Goal: Task Accomplishment & Management: Manage account settings

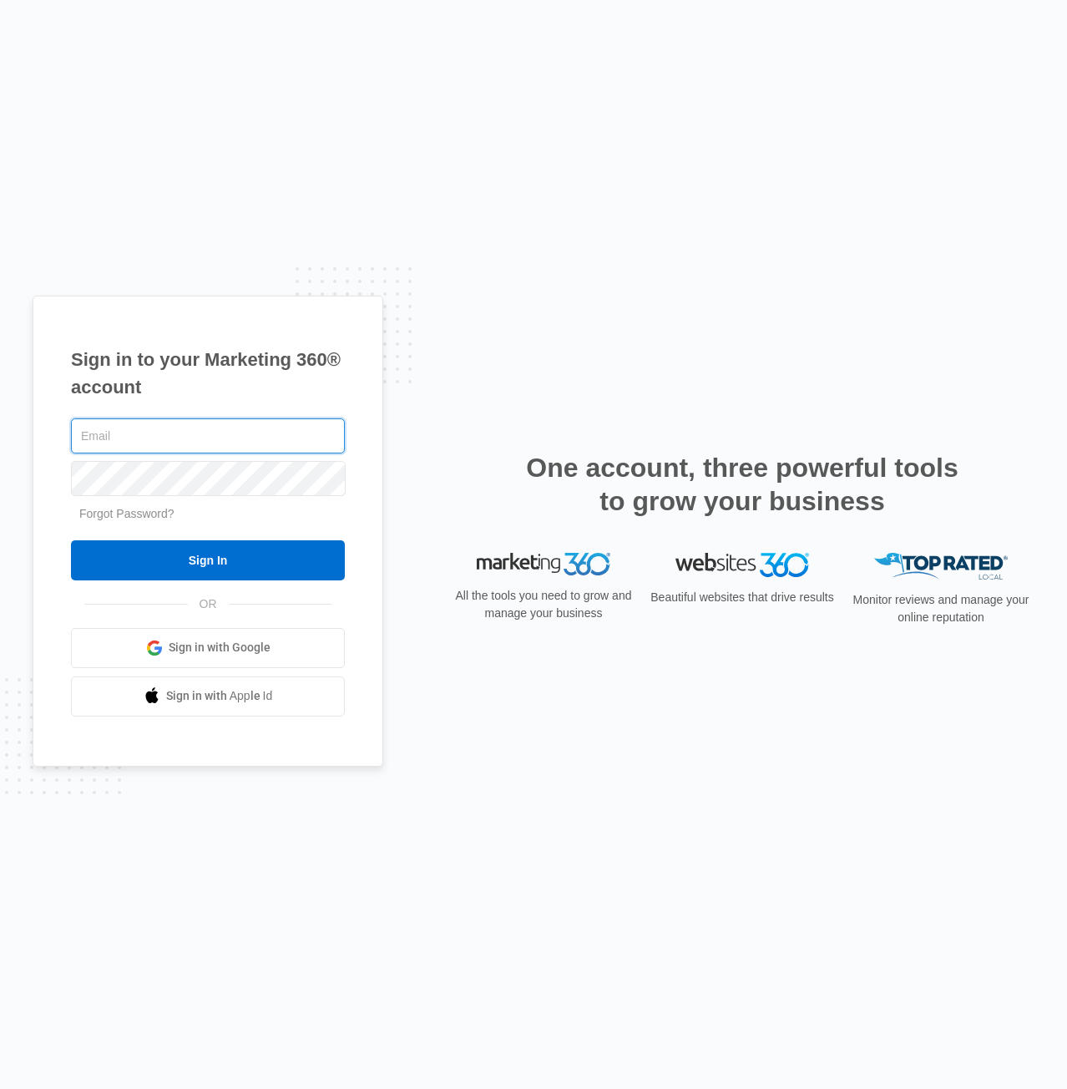
click at [194, 439] on input "text" at bounding box center [208, 435] width 274 height 35
type input "[EMAIL_ADDRESS][PERSON_NAME][DOMAIN_NAME]"
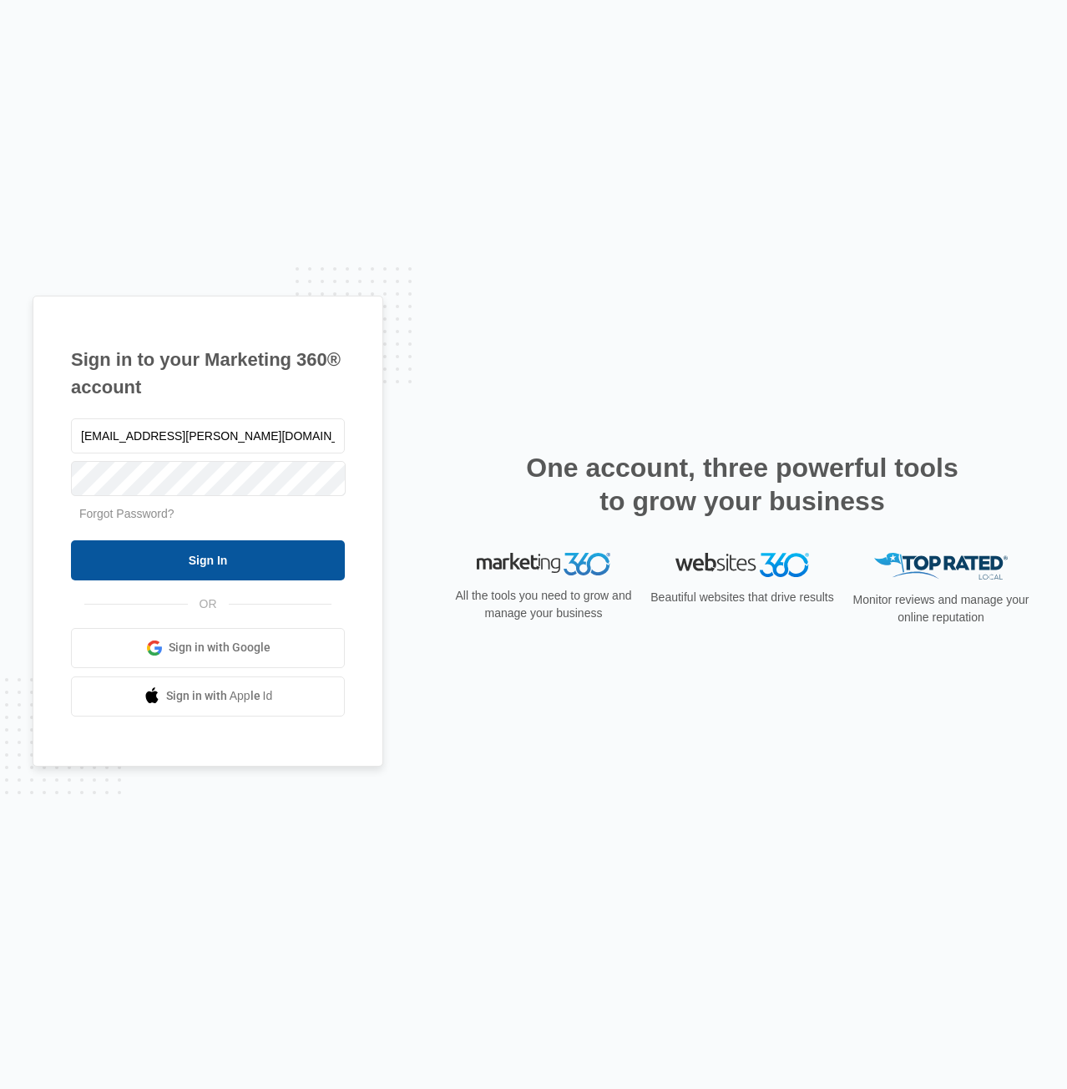
click at [259, 574] on input "Sign In" at bounding box center [208, 560] width 274 height 40
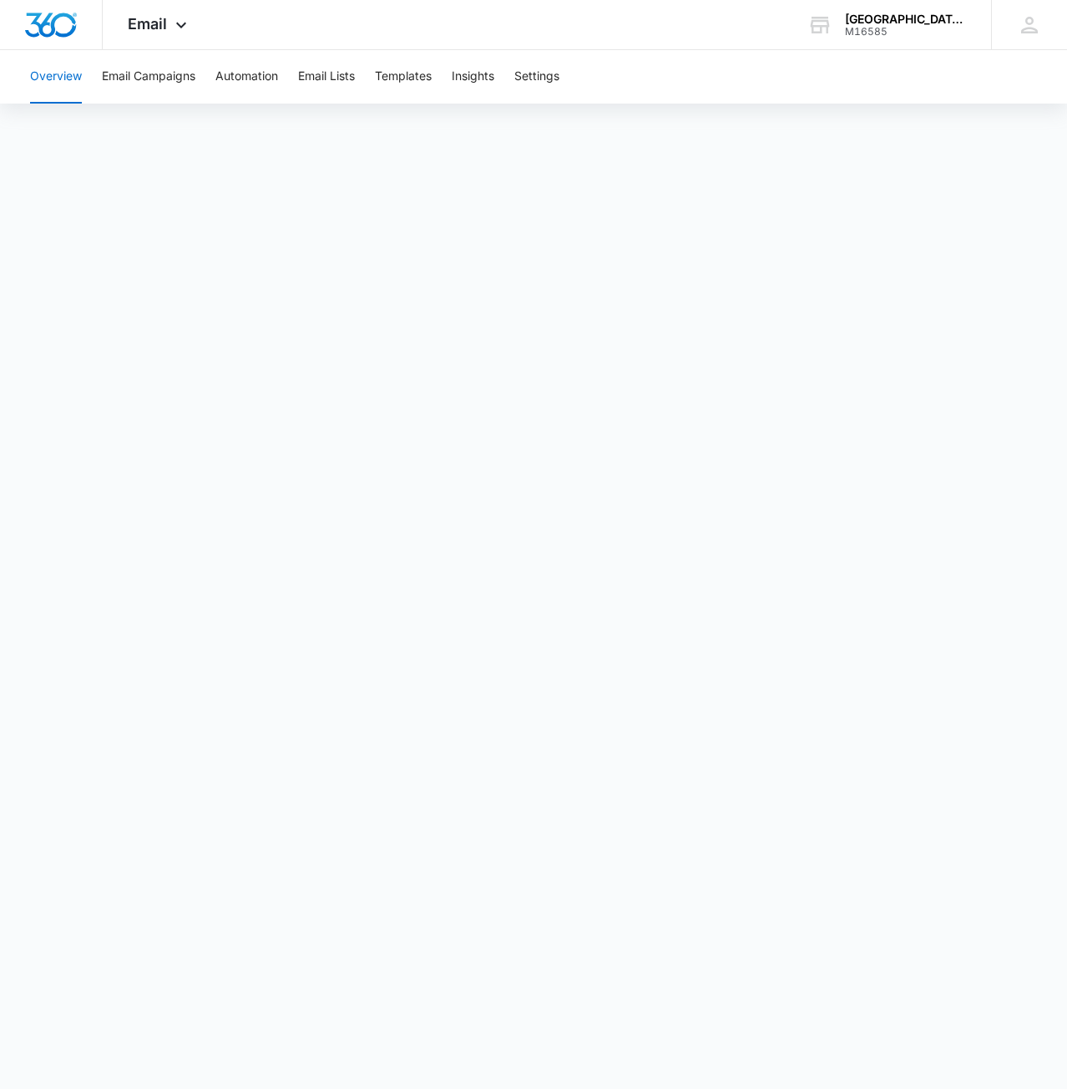
drag, startPoint x: 958, startPoint y: 362, endPoint x: 1384, endPoint y: 191, distance: 458.6
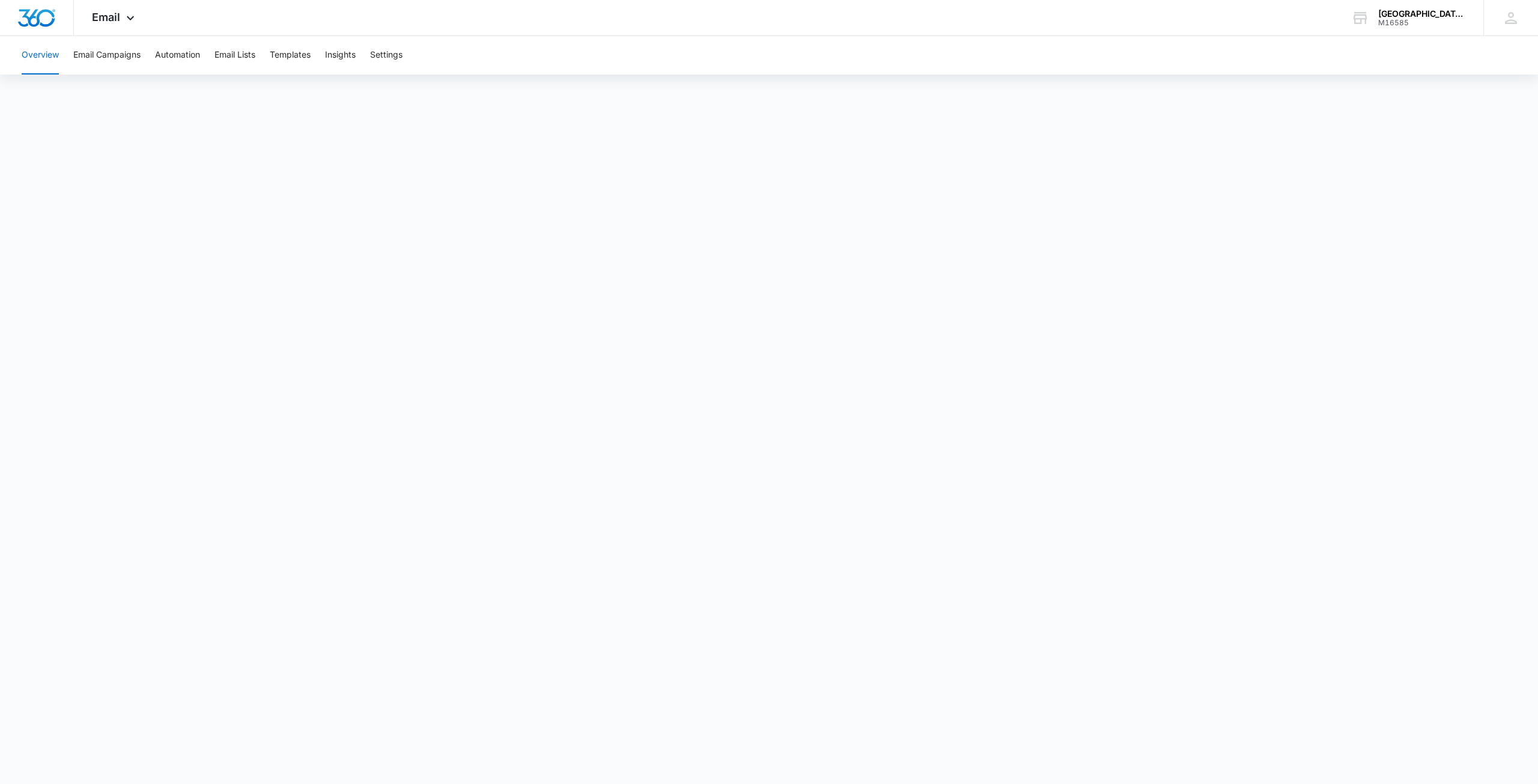
drag, startPoint x: 530, startPoint y: 64, endPoint x: 537, endPoint y: 80, distance: 17.5
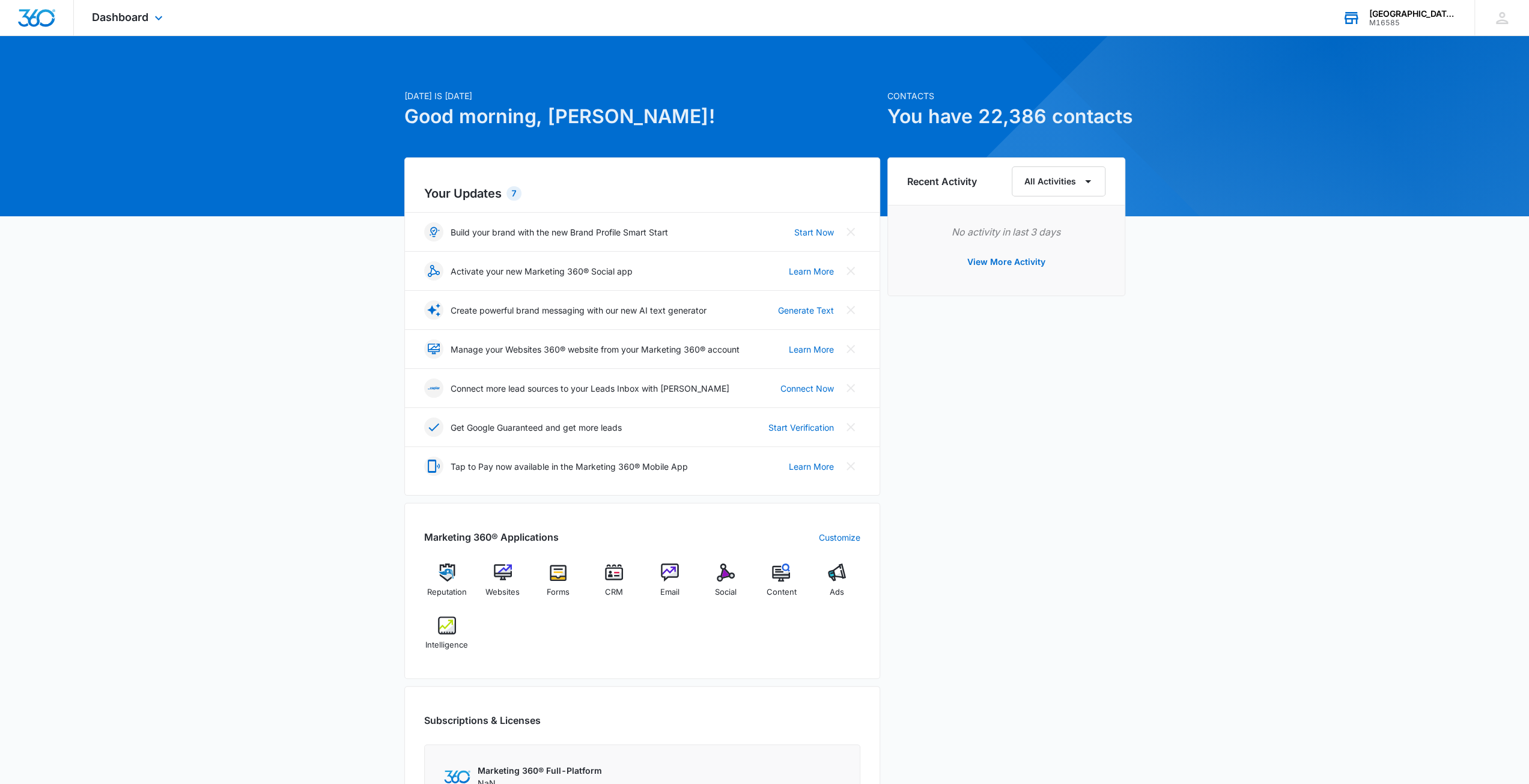
click at [1397, 20] on div "M16585" at bounding box center [1413, 23] width 88 height 9
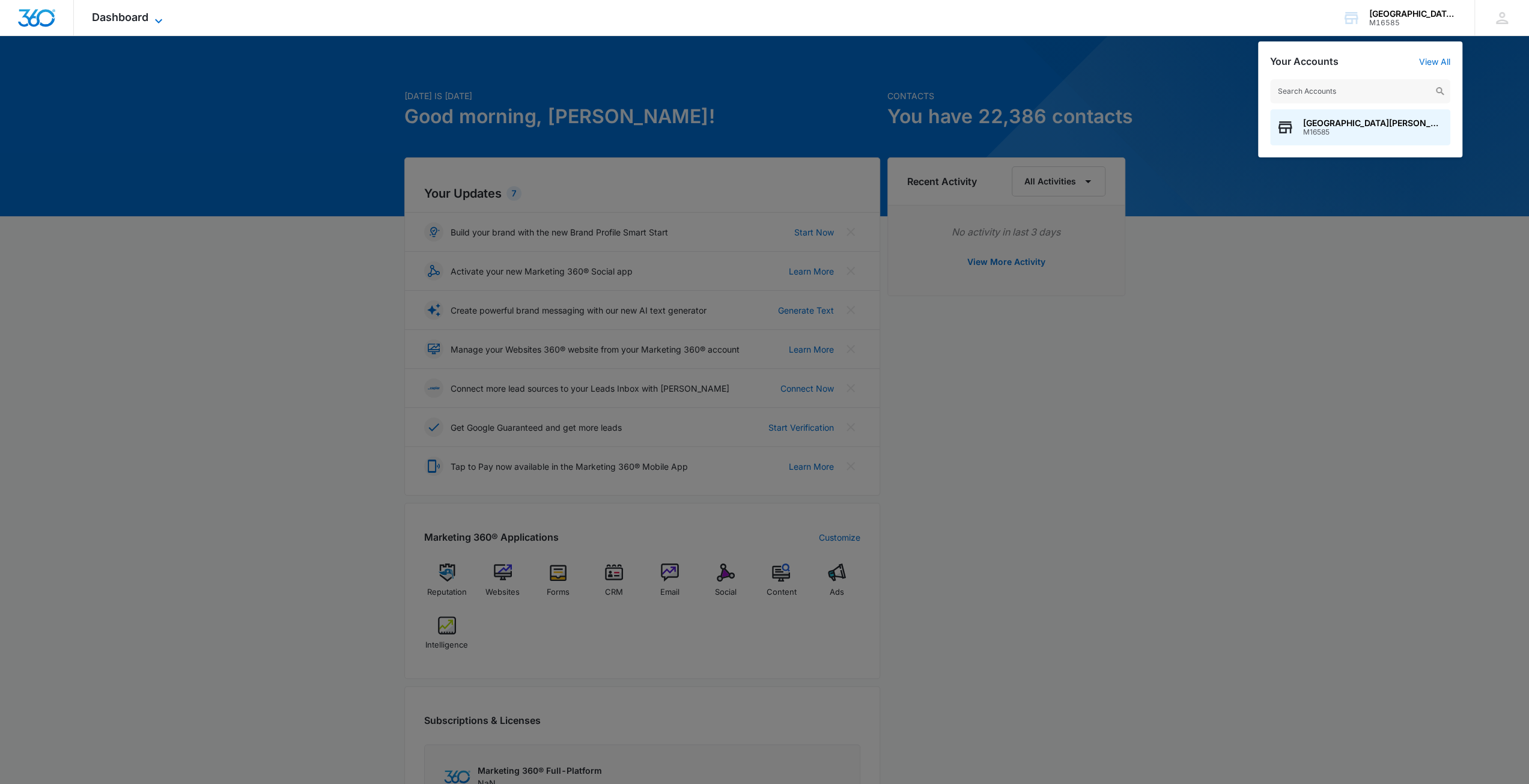
click at [118, 15] on span "Dashboard" at bounding box center [120, 17] width 56 height 13
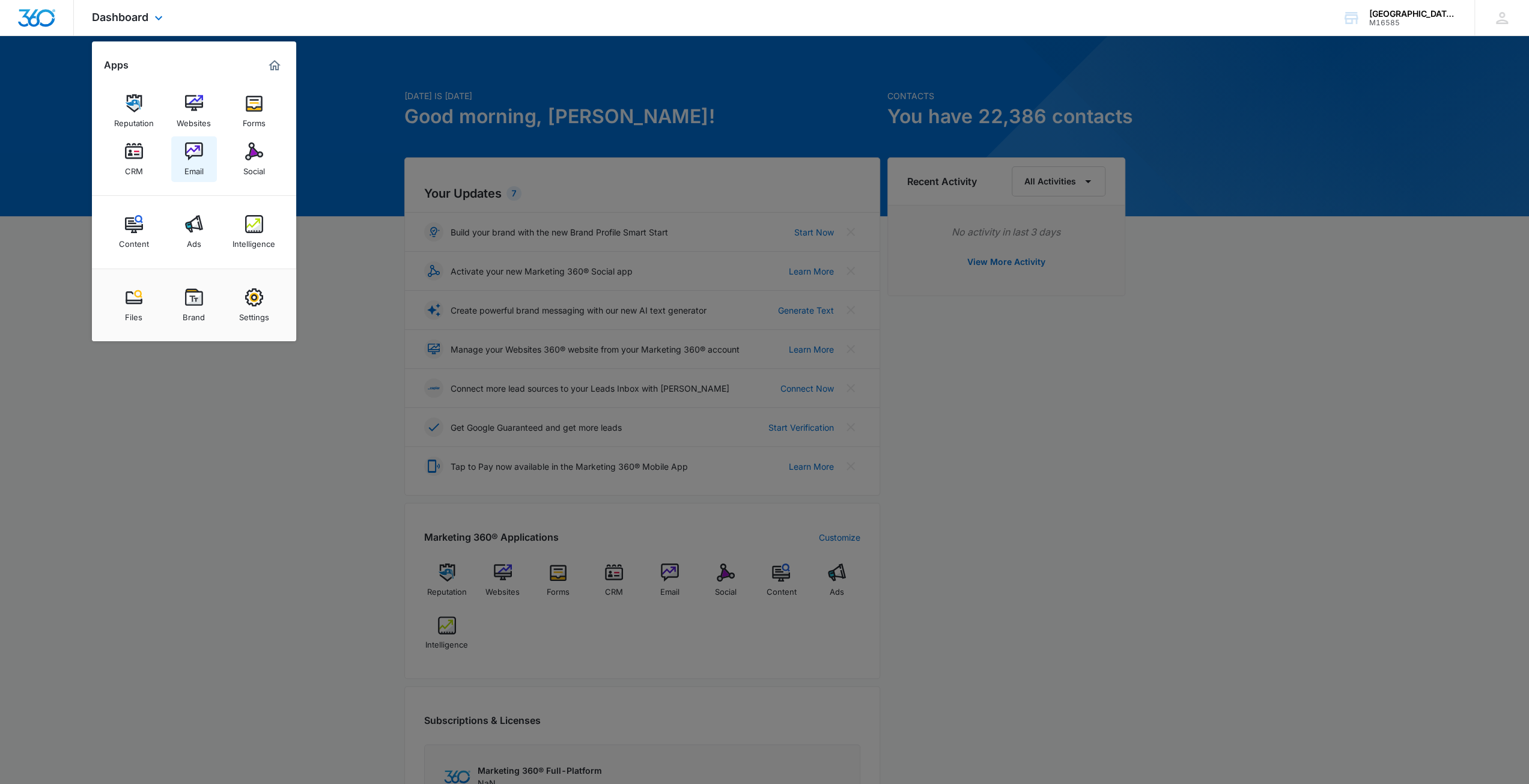
click at [189, 160] on img at bounding box center [194, 151] width 18 height 18
